Goal: Task Accomplishment & Management: Manage account settings

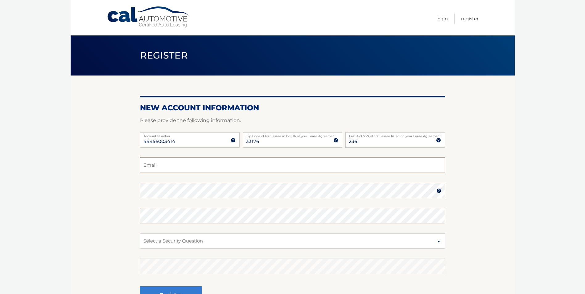
click at [154, 166] on input "Email" at bounding box center [292, 165] width 305 height 15
type input "jonjos22@gmail.com"
click at [439, 189] on img at bounding box center [438, 190] width 5 height 5
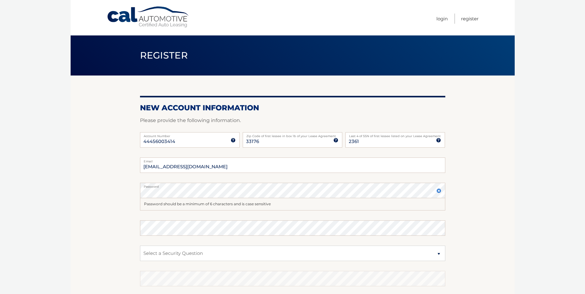
click at [439, 189] on img at bounding box center [438, 190] width 5 height 5
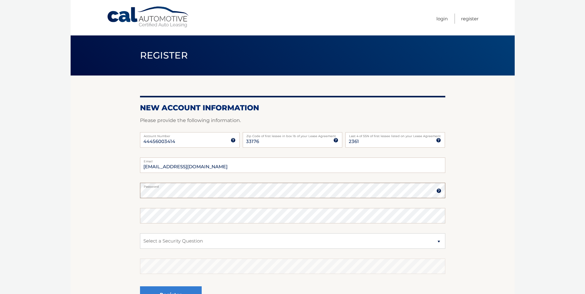
click at [110, 192] on section "New Account Information Please provide the following information. 44456003414 A…" at bounding box center [293, 196] width 444 height 241
click at [440, 243] on select "Select a Security Question What was the name of your elementary school? What is…" at bounding box center [292, 240] width 305 height 15
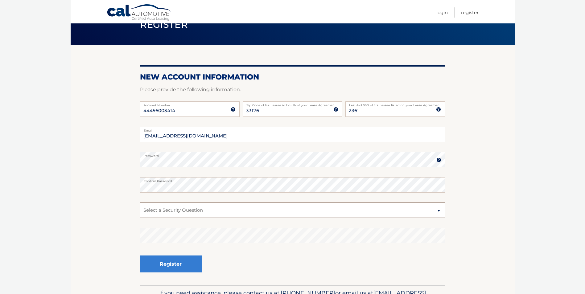
click at [441, 210] on select "Select a Security Question What was the name of your elementary school? What is…" at bounding box center [292, 210] width 305 height 15
select select "4"
click at [140, 203] on select "Select a Security Question What was the name of your elementary school? What is…" at bounding box center [292, 210] width 305 height 15
click at [163, 267] on button "Register" at bounding box center [171, 264] width 62 height 17
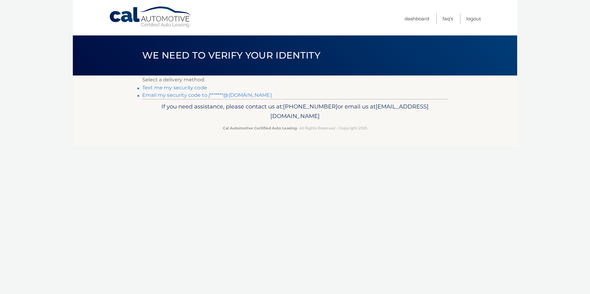
click at [165, 89] on link "Text me my security code" at bounding box center [174, 88] width 65 height 6
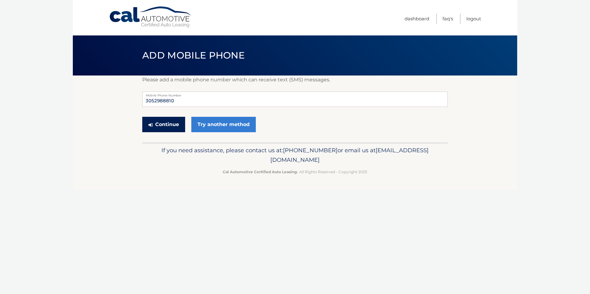
click at [167, 126] on button "Continue" at bounding box center [163, 124] width 43 height 15
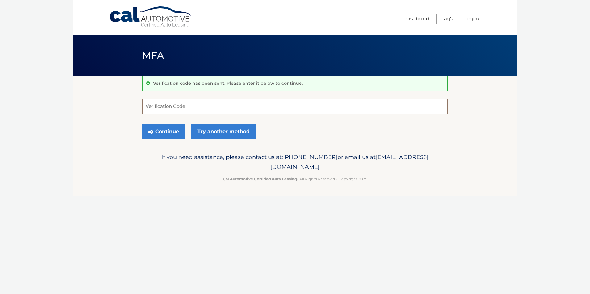
click at [164, 106] on input "Verification Code" at bounding box center [294, 106] width 305 height 15
type input "368145"
click at [155, 130] on button "Continue" at bounding box center [163, 131] width 43 height 15
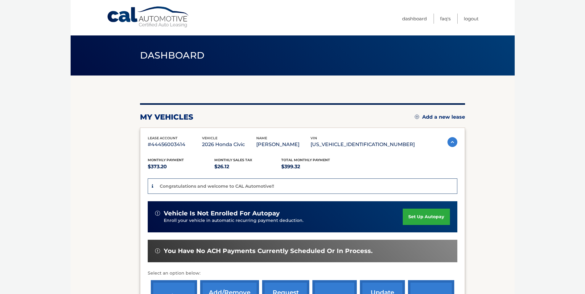
click at [421, 218] on link "set up autopay" at bounding box center [426, 217] width 47 height 16
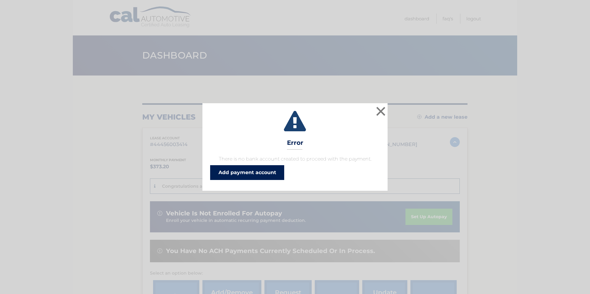
click at [238, 173] on link "Add payment account" at bounding box center [247, 172] width 74 height 15
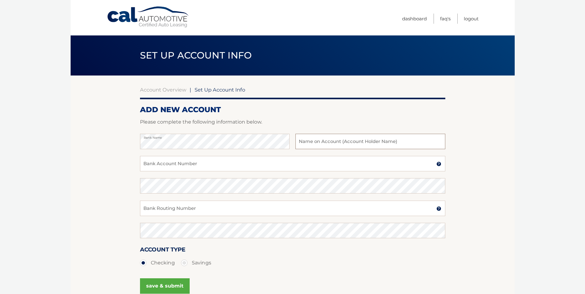
click at [304, 144] on input "text" at bounding box center [370, 141] width 150 height 15
type input "[PERSON_NAME]"
click at [157, 162] on input "Bank Account Number" at bounding box center [292, 163] width 305 height 15
type input "857751585"
click at [147, 209] on input "Bank Routing Number" at bounding box center [292, 208] width 305 height 15
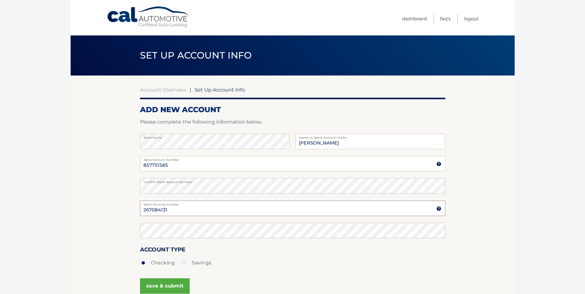
type input "267084131"
click at [162, 286] on button "save & submit" at bounding box center [165, 286] width 50 height 15
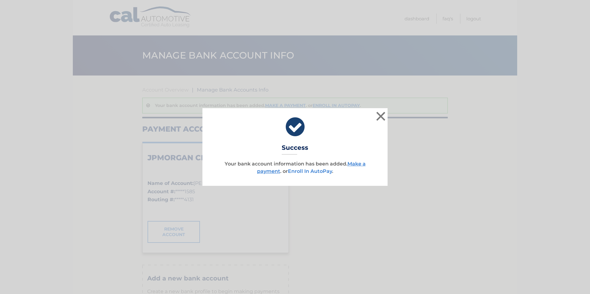
click at [311, 171] on link "Enroll In AutoPay" at bounding box center [310, 171] width 44 height 6
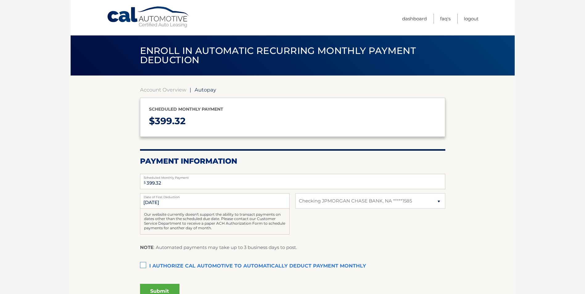
select select "ODE2NWI4ODEtMzA1MC00MmZhLTk3ODMtNzc1YTAxZmJjZjE3"
click at [143, 266] on label "I authorize cal automotive to automatically deduct payment monthly This checkbo…" at bounding box center [292, 266] width 305 height 12
click at [0, 0] on input "I authorize cal automotive to automatically deduct payment monthly This checkbo…" at bounding box center [0, 0] width 0 height 0
click at [157, 289] on button "Submit" at bounding box center [159, 291] width 39 height 15
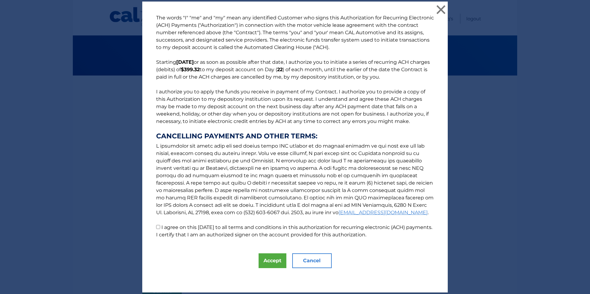
click at [156, 227] on input "I agree on this 09/12/2025 to all terms and conditions in this authorization fo…" at bounding box center [158, 227] width 4 height 4
checkbox input "true"
click at [268, 262] on button "Accept" at bounding box center [272, 261] width 28 height 15
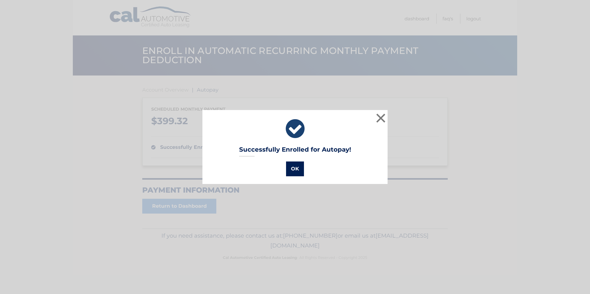
click at [289, 169] on button "OK" at bounding box center [295, 169] width 18 height 15
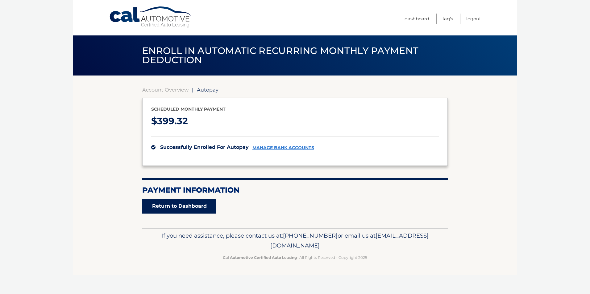
click at [192, 205] on link "Return to Dashboard" at bounding box center [179, 206] width 74 height 15
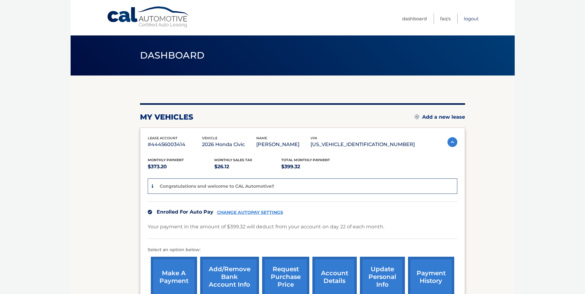
click at [473, 18] on link "Logout" at bounding box center [471, 19] width 15 height 10
